Goal: Complete application form

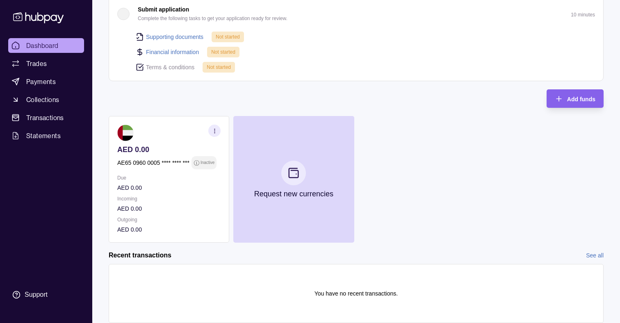
scroll to position [121, 0]
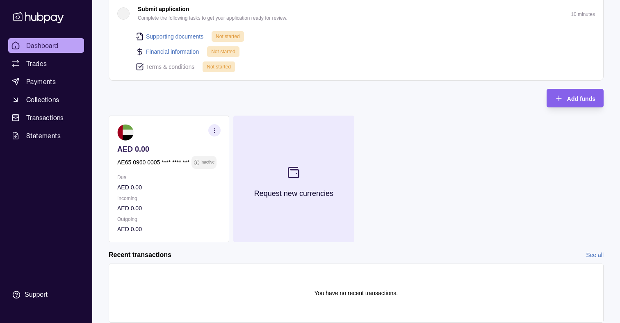
click at [320, 208] on button "Request new currencies" at bounding box center [293, 179] width 121 height 127
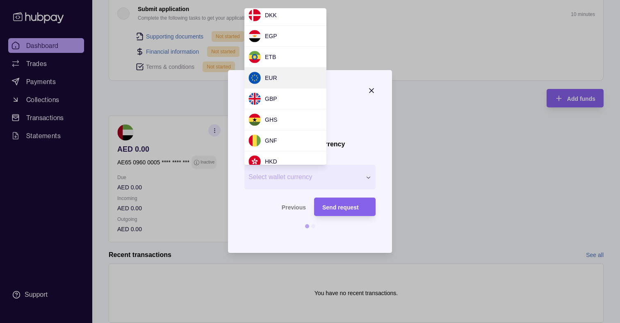
scroll to position [129, 0]
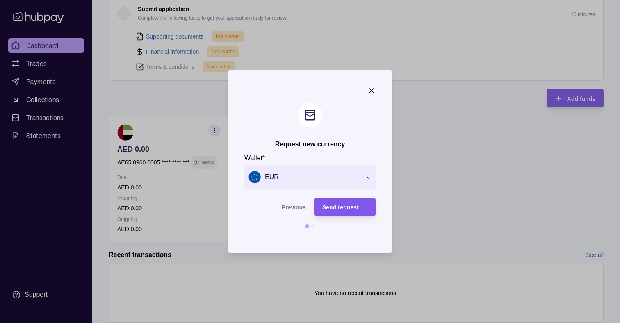
click at [333, 205] on span "Send request" at bounding box center [340, 207] width 36 height 7
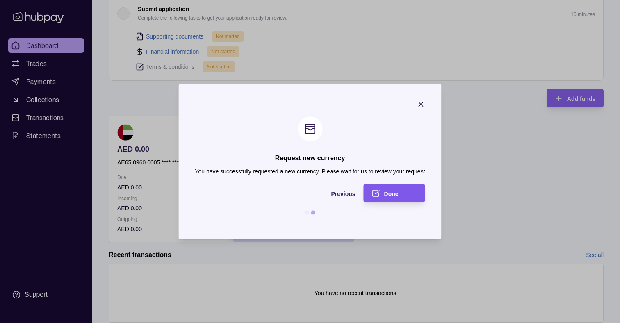
click at [404, 194] on div "Done" at bounding box center [400, 193] width 33 height 10
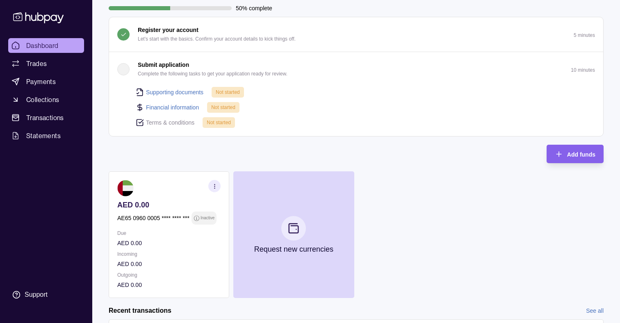
scroll to position [0, 0]
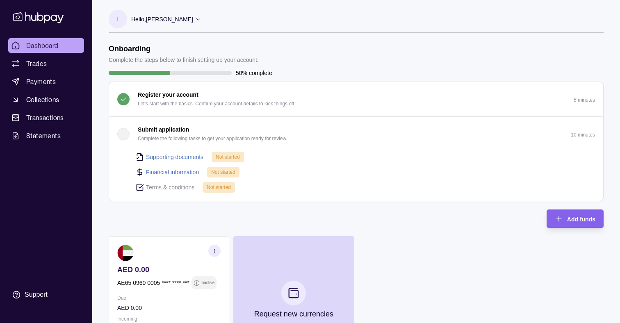
click at [175, 128] on p "Submit application" at bounding box center [163, 129] width 51 height 9
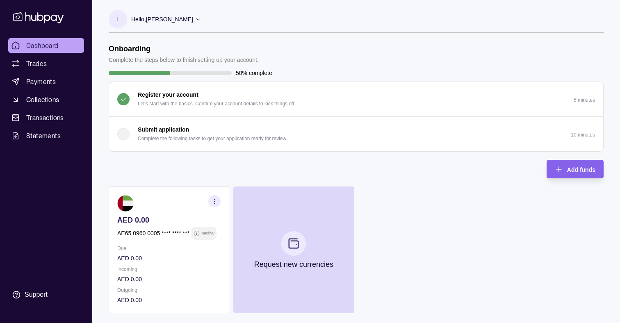
click at [175, 128] on p "Submit application" at bounding box center [163, 129] width 51 height 9
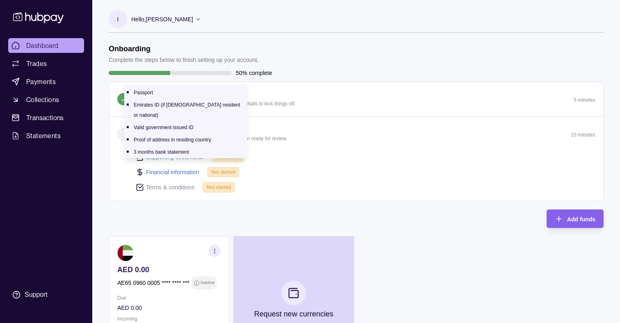
click at [183, 156] on link "Supporting documents" at bounding box center [174, 157] width 57 height 9
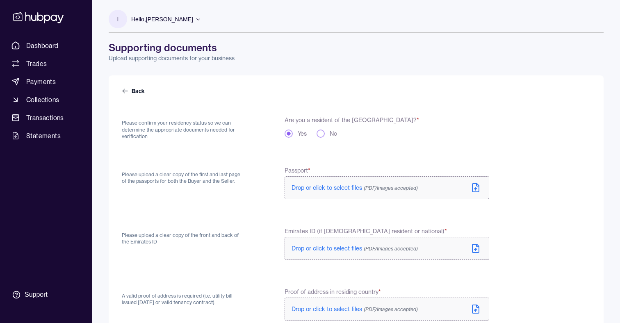
click at [323, 134] on button "No" at bounding box center [321, 134] width 8 height 8
click at [289, 135] on button "Yes" at bounding box center [289, 134] width 8 height 8
click at [328, 132] on div "No" at bounding box center [327, 134] width 21 height 8
click at [318, 133] on button "No" at bounding box center [321, 134] width 8 height 8
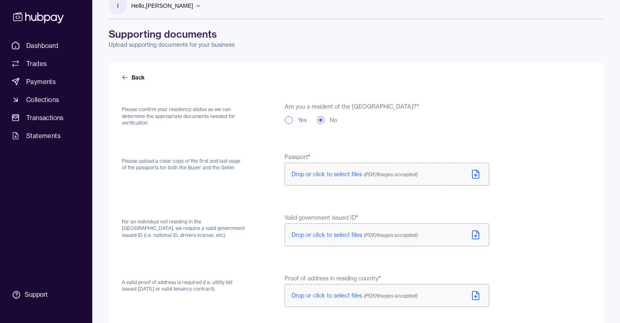
click at [473, 177] on icon at bounding box center [475, 174] width 7 height 8
click at [476, 235] on icon at bounding box center [476, 235] width 10 height 10
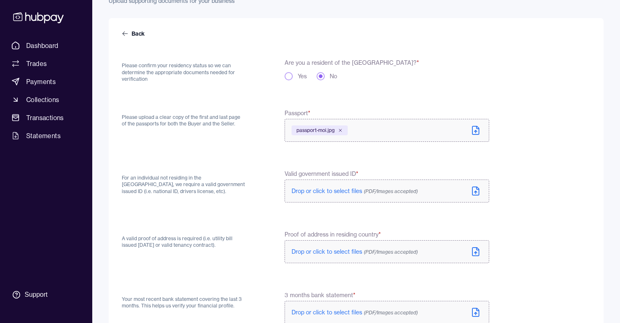
scroll to position [72, 0]
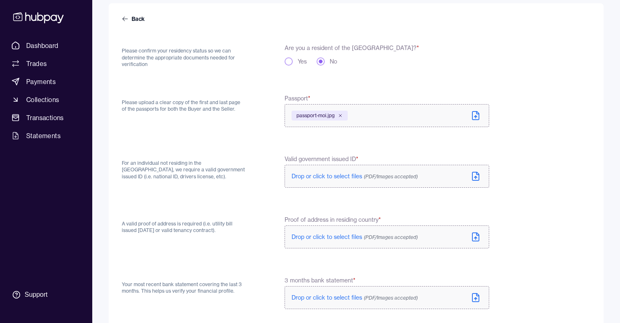
click at [472, 236] on icon at bounding box center [475, 237] width 7 height 8
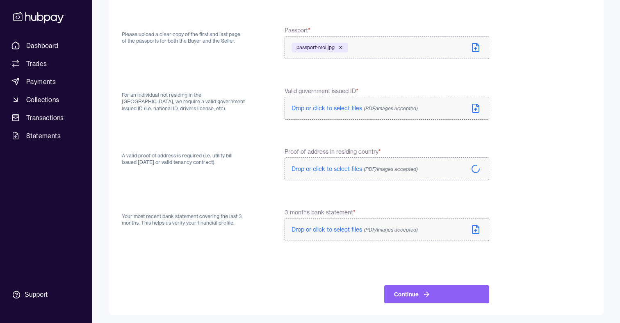
scroll to position [141, 0]
click at [319, 229] on span "Drop or click to select files (PDF/Images accepted)" at bounding box center [355, 228] width 126 height 7
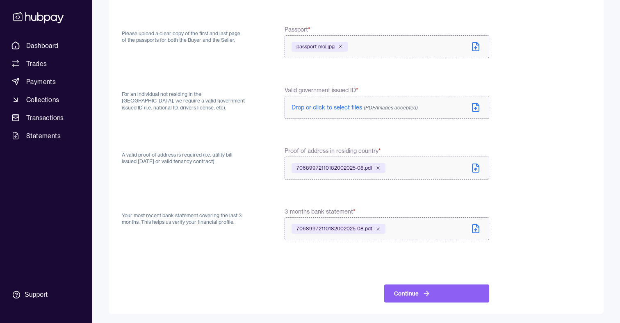
click at [380, 167] on div "70689972110182002025-08.pdf" at bounding box center [339, 168] width 94 height 10
click at [377, 169] on icon at bounding box center [378, 168] width 5 height 5
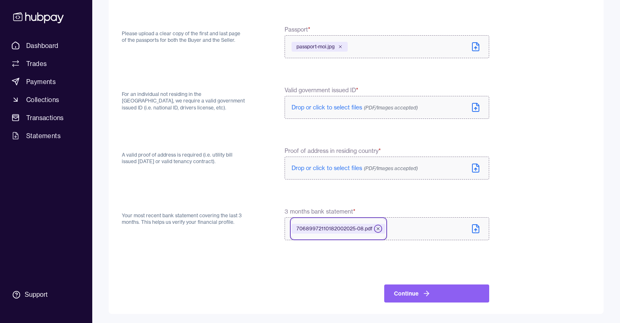
click at [378, 228] on icon at bounding box center [378, 228] width 5 height 5
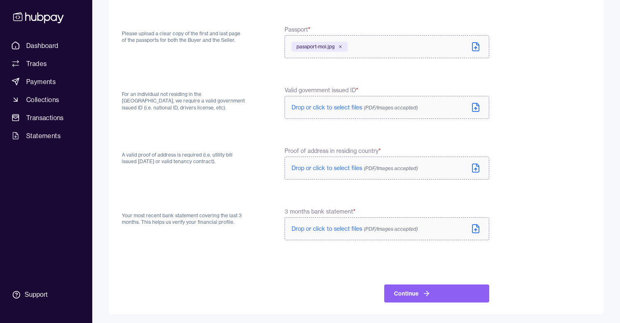
click at [480, 165] on icon at bounding box center [476, 168] width 10 height 10
click at [476, 229] on icon at bounding box center [475, 229] width 2 height 1
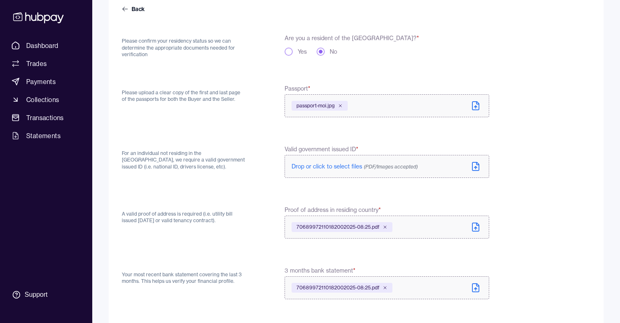
scroll to position [82, 0]
click at [475, 166] on icon at bounding box center [476, 167] width 10 height 10
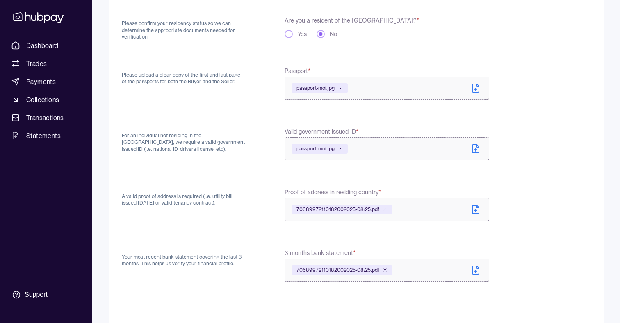
scroll to position [142, 0]
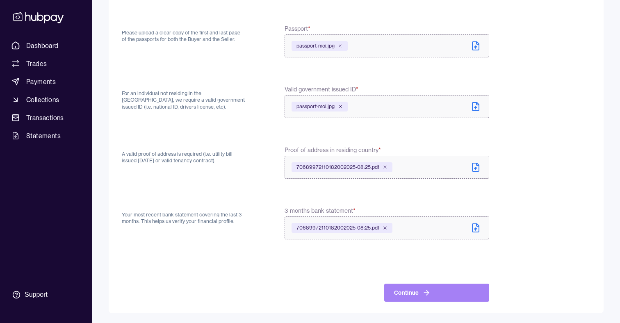
click at [407, 292] on button "Continue" at bounding box center [436, 293] width 105 height 18
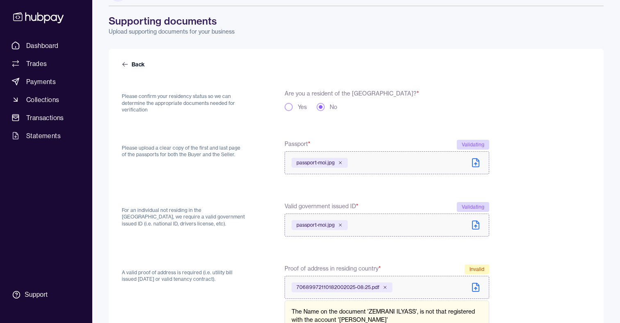
scroll to position [0, 0]
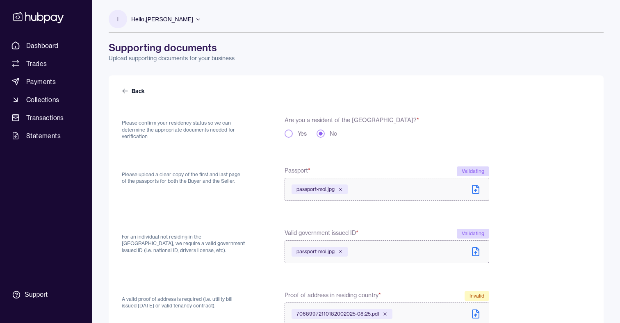
click at [195, 20] on icon at bounding box center [198, 19] width 6 height 6
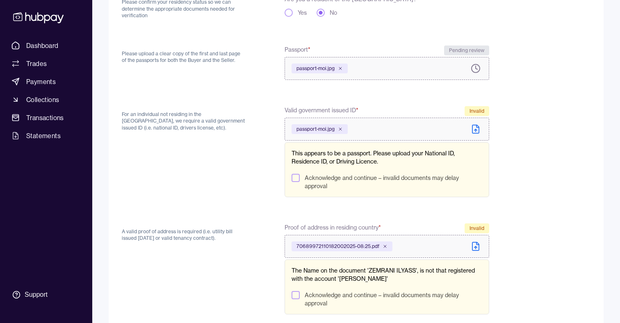
scroll to position [176, 0]
